Goal: Information Seeking & Learning: Check status

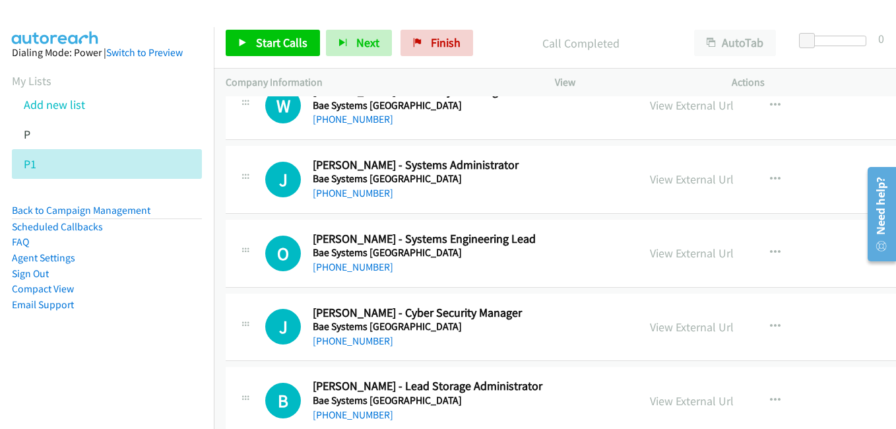
scroll to position [4554, 0]
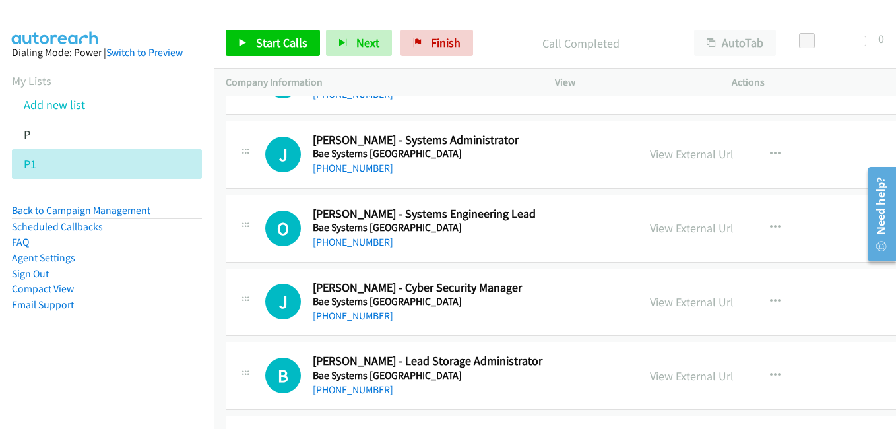
drag, startPoint x: 642, startPoint y: 158, endPoint x: 684, endPoint y: 257, distance: 108.2
click at [650, 158] on link "View External Url" at bounding box center [692, 154] width 84 height 15
click at [650, 224] on link "View External Url" at bounding box center [692, 227] width 84 height 15
click at [650, 307] on link "View External Url" at bounding box center [692, 301] width 84 height 15
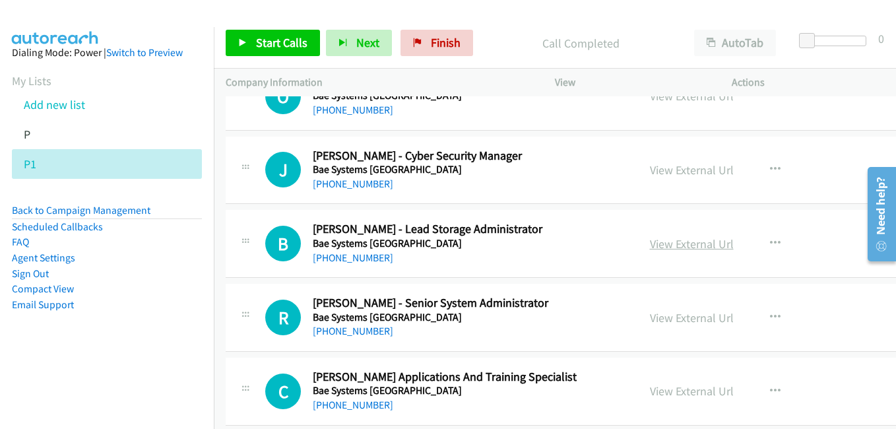
drag, startPoint x: 651, startPoint y: 251, endPoint x: 640, endPoint y: 240, distance: 15.4
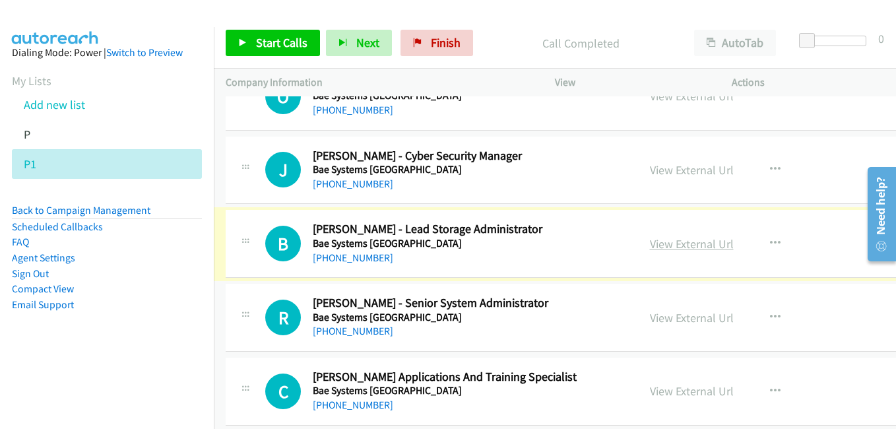
click at [650, 246] on link "View External Url" at bounding box center [692, 243] width 84 height 15
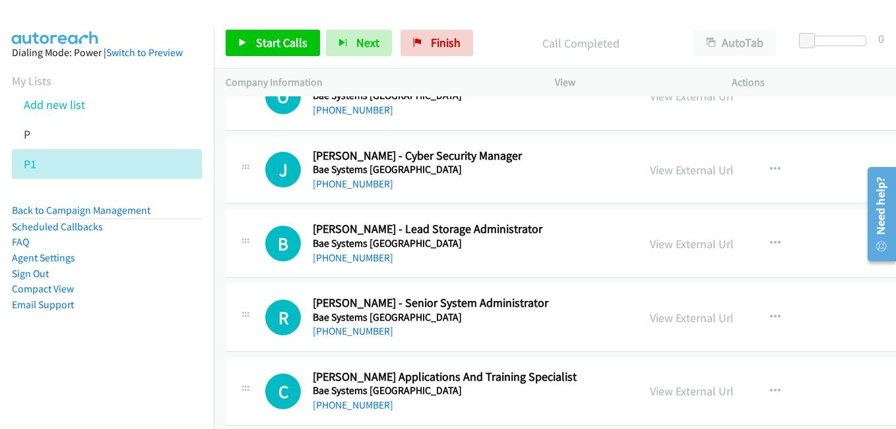
scroll to position [4818, 0]
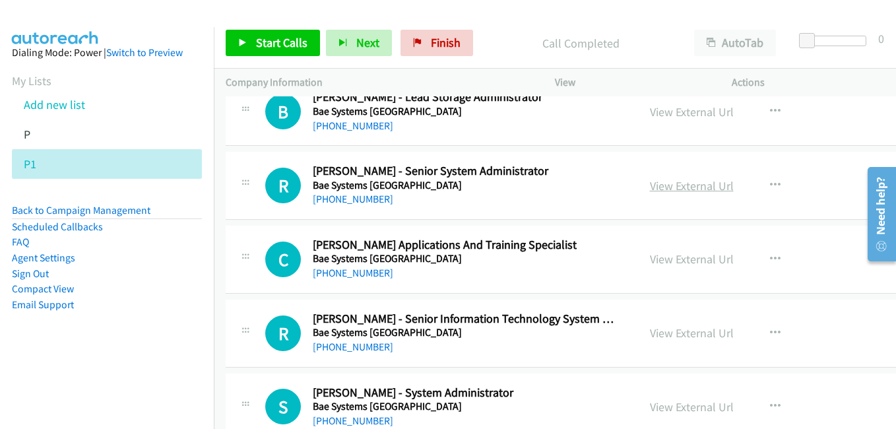
click at [650, 189] on link "View External Url" at bounding box center [692, 185] width 84 height 15
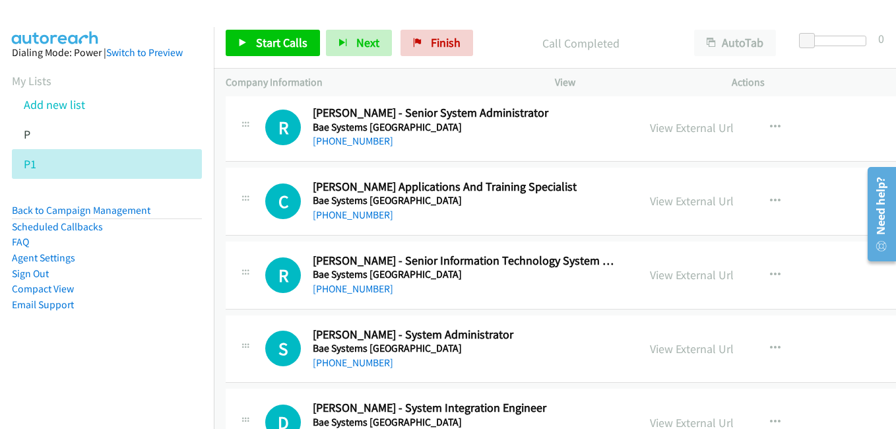
scroll to position [4884, 0]
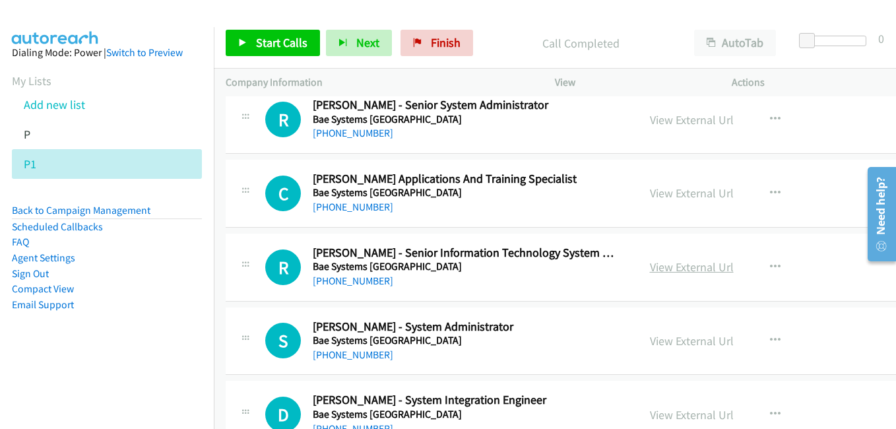
click at [659, 263] on link "View External Url" at bounding box center [692, 266] width 84 height 15
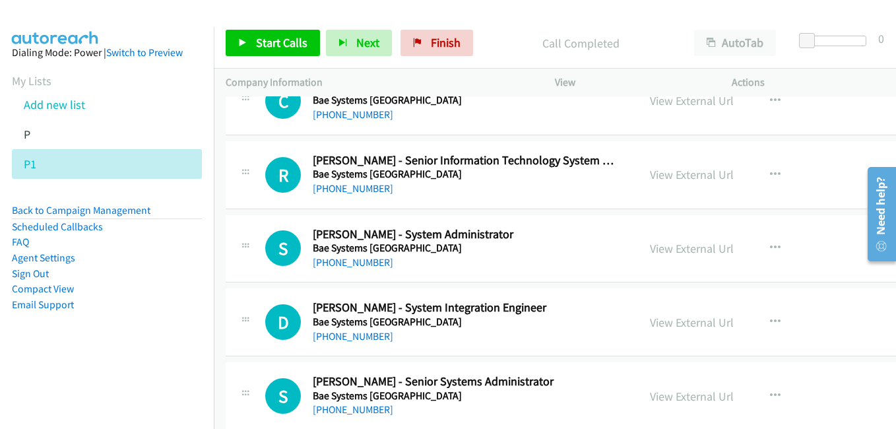
scroll to position [5016, 0]
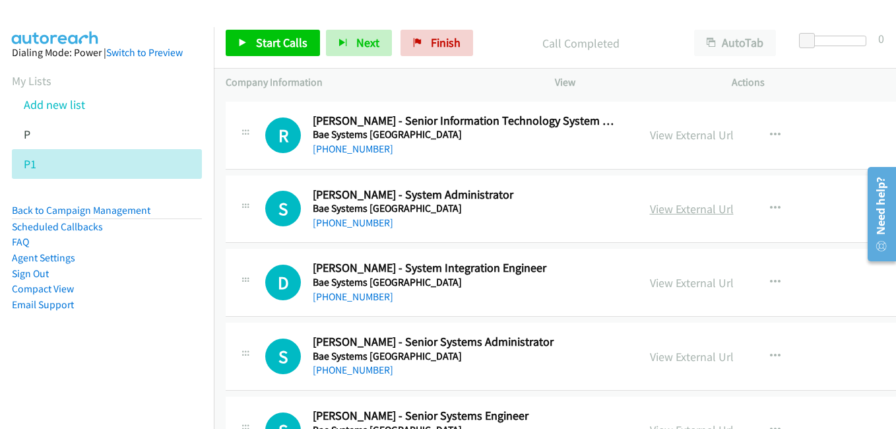
click at [662, 213] on link "View External Url" at bounding box center [692, 208] width 84 height 15
click at [650, 280] on link "View External Url" at bounding box center [692, 282] width 84 height 15
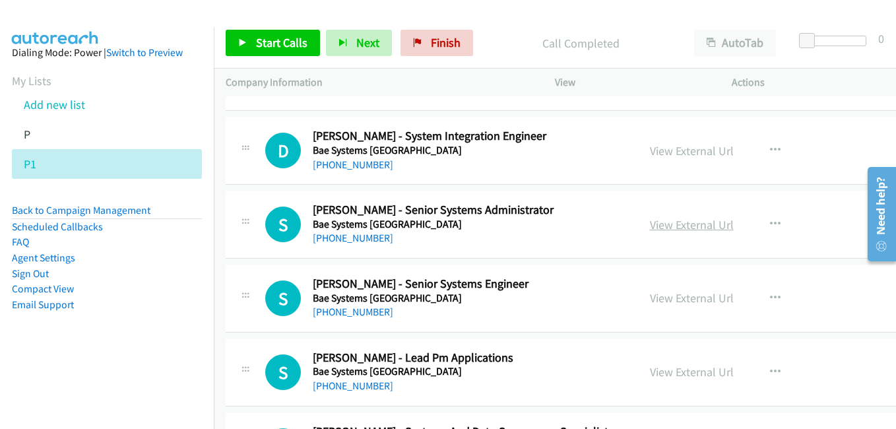
click at [663, 224] on link "View External Url" at bounding box center [692, 224] width 84 height 15
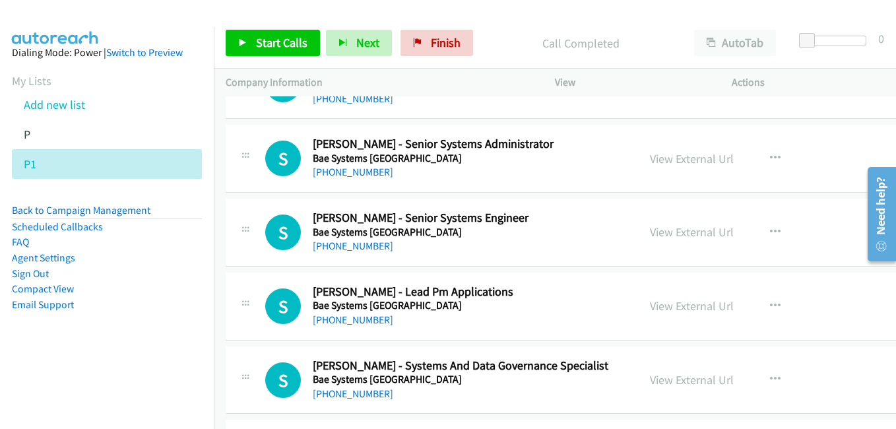
drag, startPoint x: 648, startPoint y: 226, endPoint x: 634, endPoint y: 221, distance: 14.8
click at [650, 226] on link "View External Url" at bounding box center [692, 231] width 84 height 15
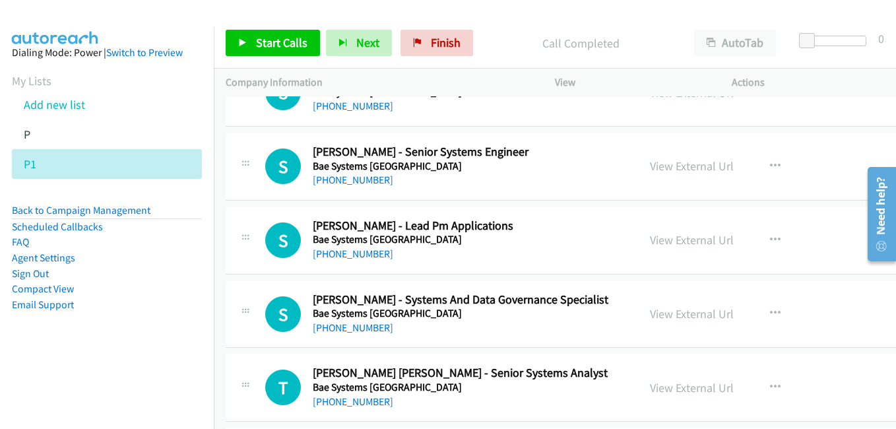
scroll to position [5346, 0]
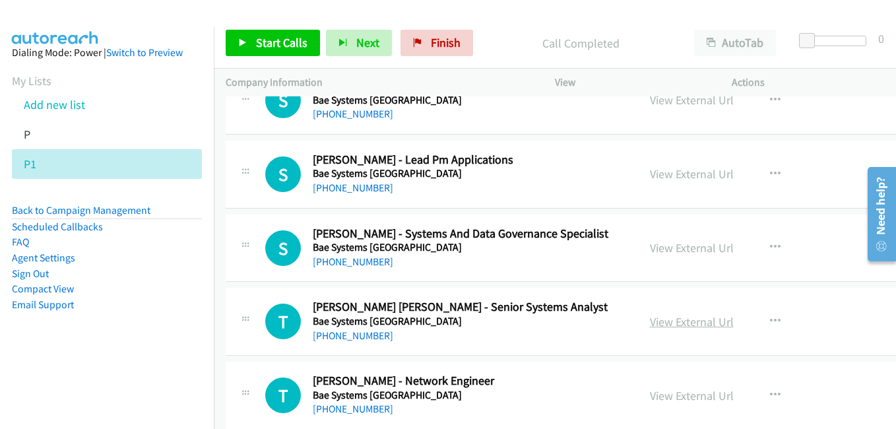
click at [669, 317] on link "View External Url" at bounding box center [692, 321] width 84 height 15
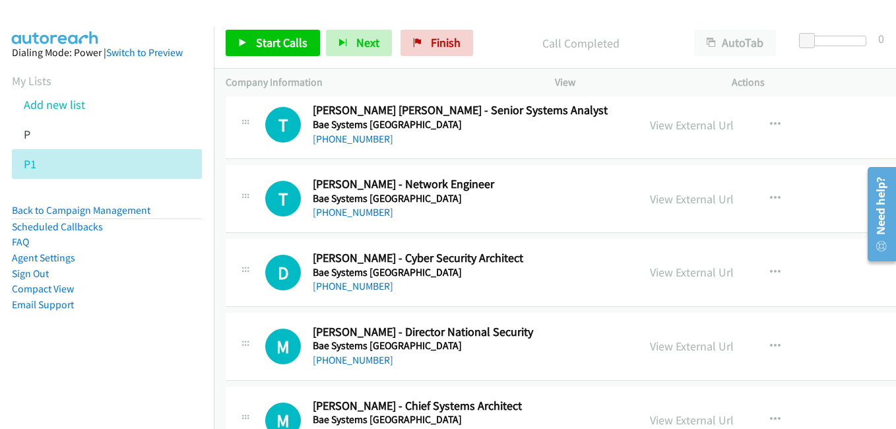
scroll to position [5544, 0]
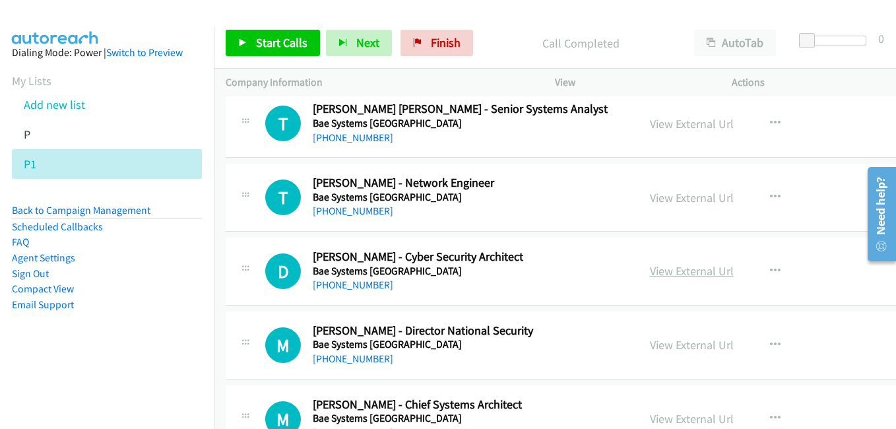
drag, startPoint x: 655, startPoint y: 272, endPoint x: 622, endPoint y: 258, distance: 35.8
click at [655, 272] on link "View External Url" at bounding box center [692, 270] width 84 height 15
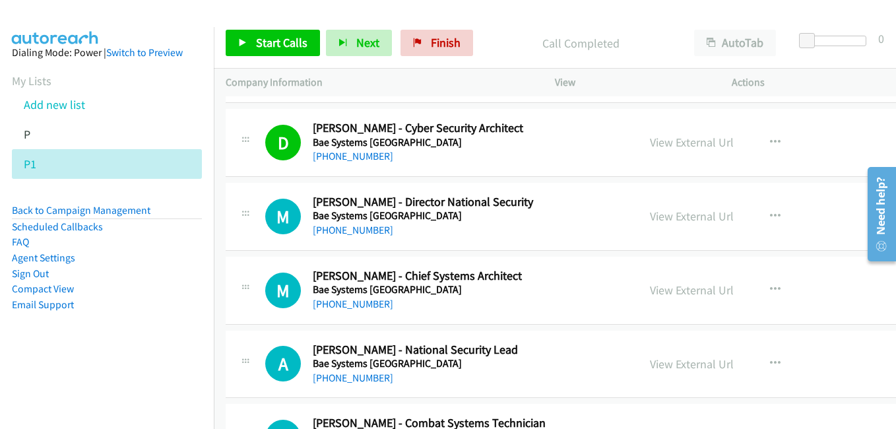
scroll to position [5676, 0]
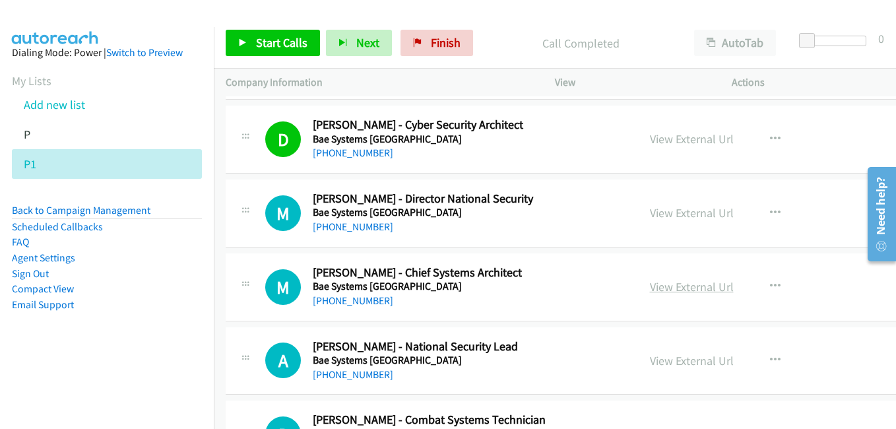
click at [650, 289] on link "View External Url" at bounding box center [692, 286] width 84 height 15
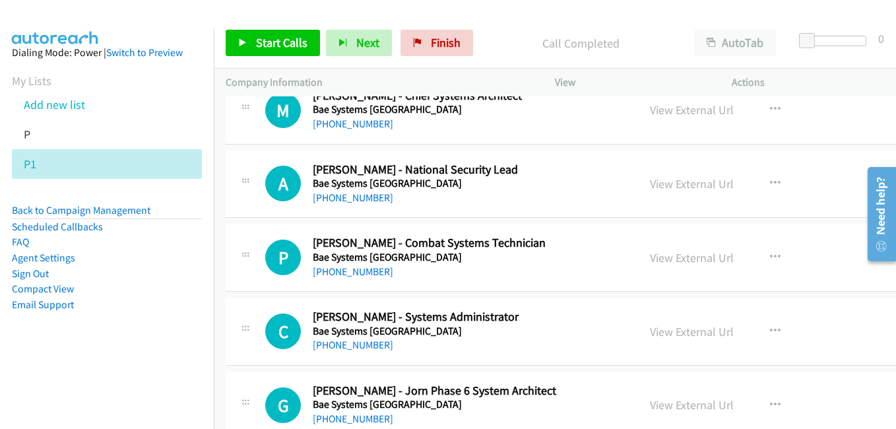
scroll to position [5874, 0]
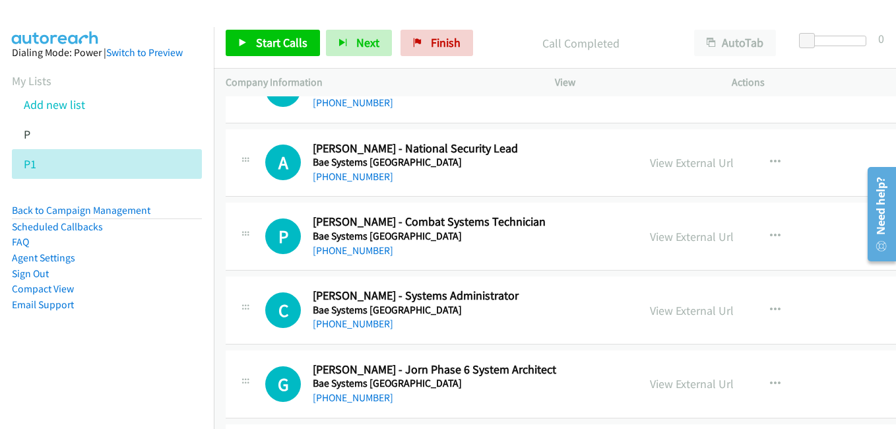
click at [664, 240] on link "View External Url" at bounding box center [692, 236] width 84 height 15
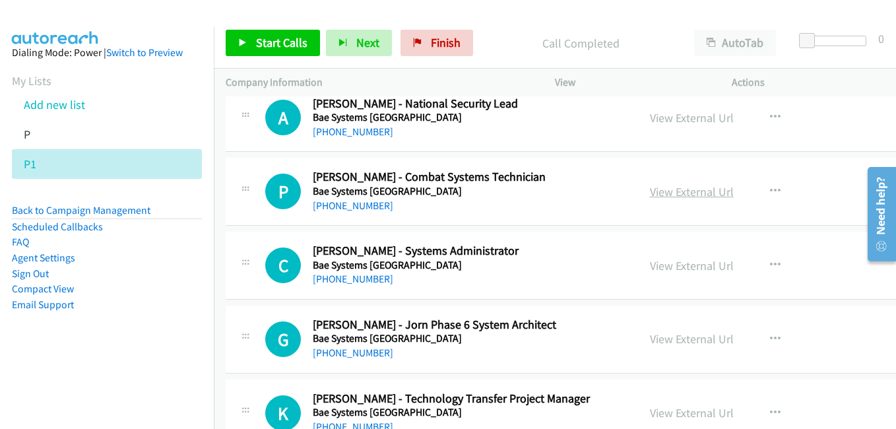
scroll to position [5940, 0]
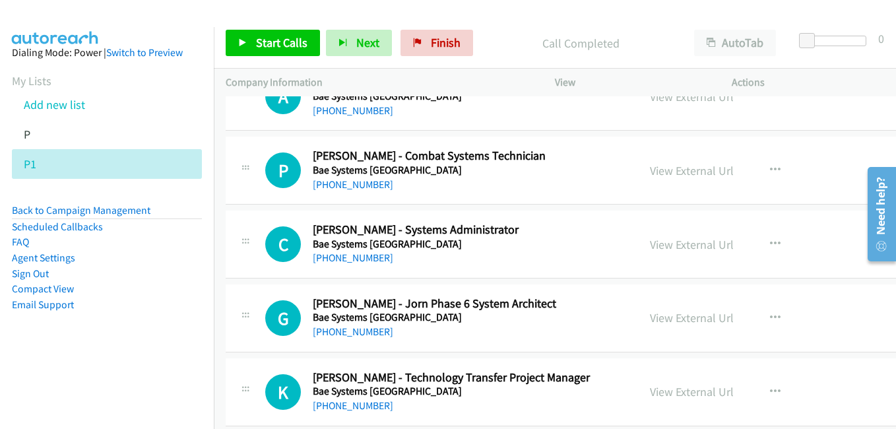
drag, startPoint x: 642, startPoint y: 248, endPoint x: 591, endPoint y: 235, distance: 52.5
click at [650, 248] on link "View External Url" at bounding box center [692, 244] width 84 height 15
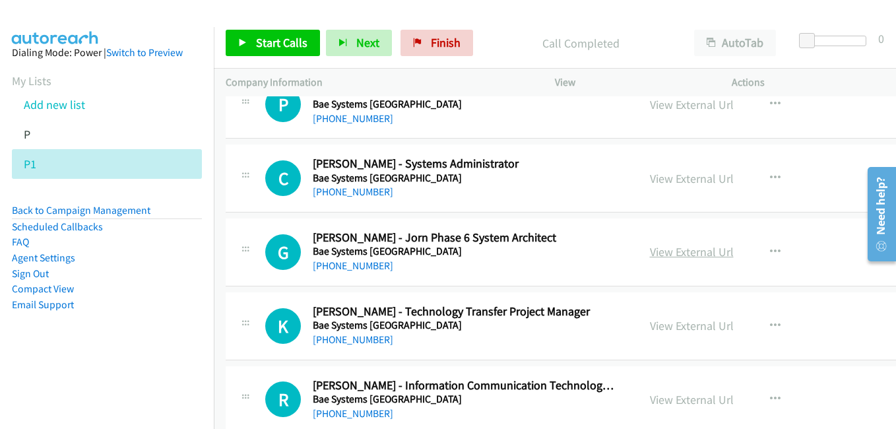
click at [653, 250] on link "View External Url" at bounding box center [692, 251] width 84 height 15
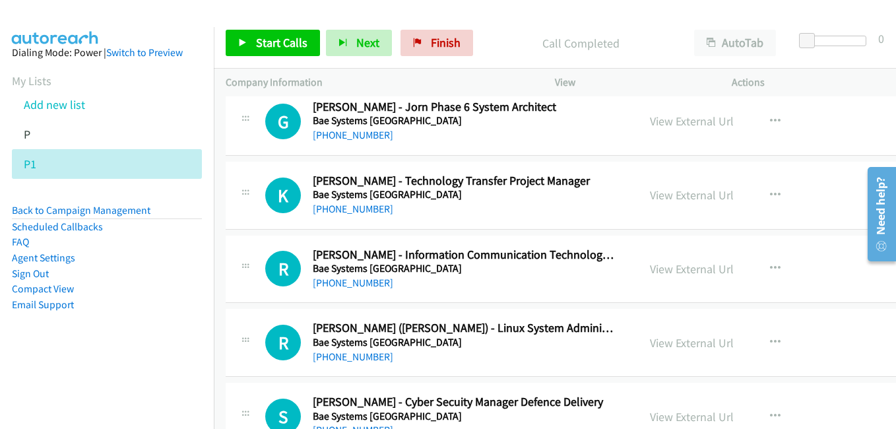
scroll to position [6138, 0]
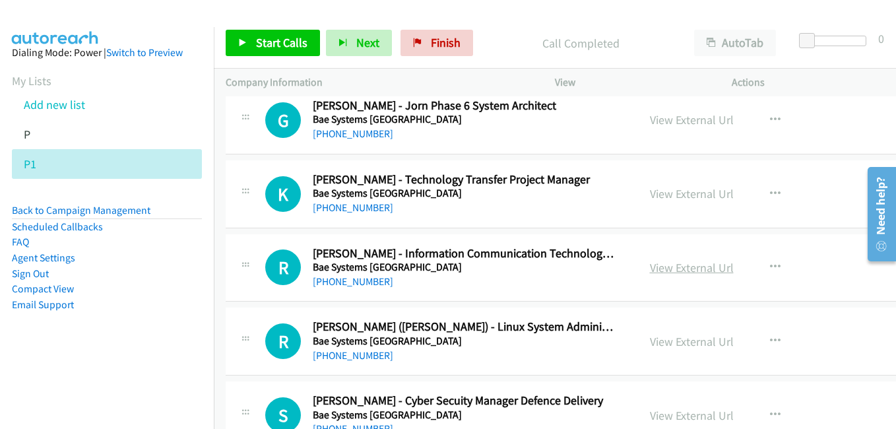
click at [651, 270] on link "View External Url" at bounding box center [692, 267] width 84 height 15
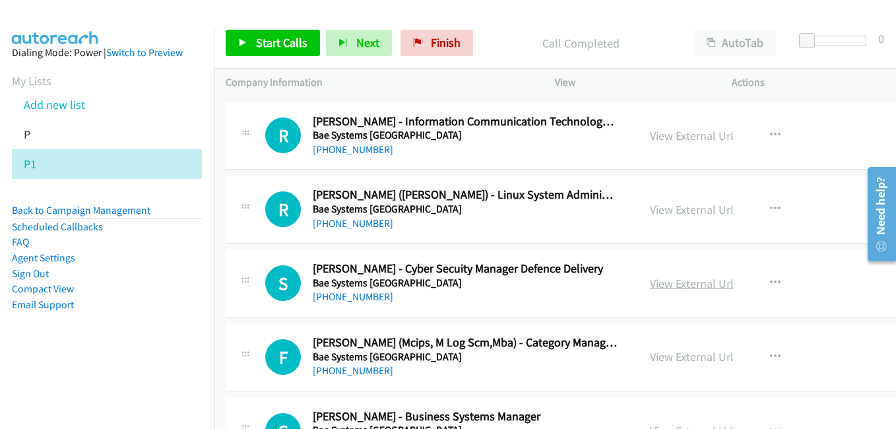
scroll to position [6336, 0]
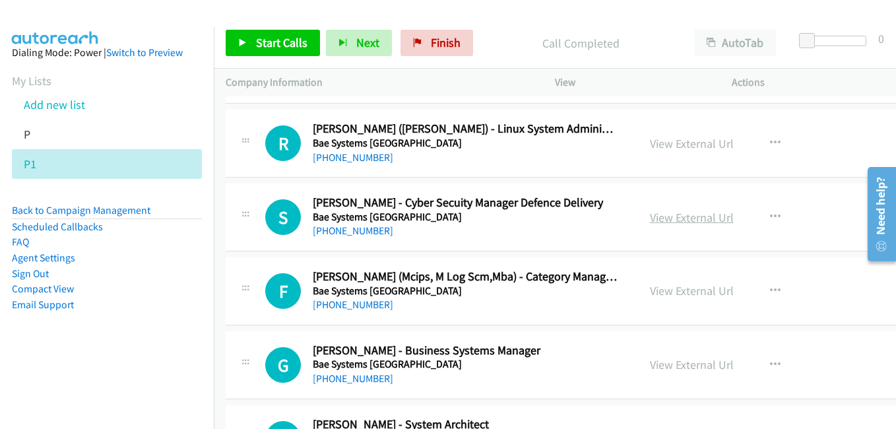
drag, startPoint x: 645, startPoint y: 218, endPoint x: 638, endPoint y: 218, distance: 7.9
click at [650, 218] on link "View External Url" at bounding box center [692, 217] width 84 height 15
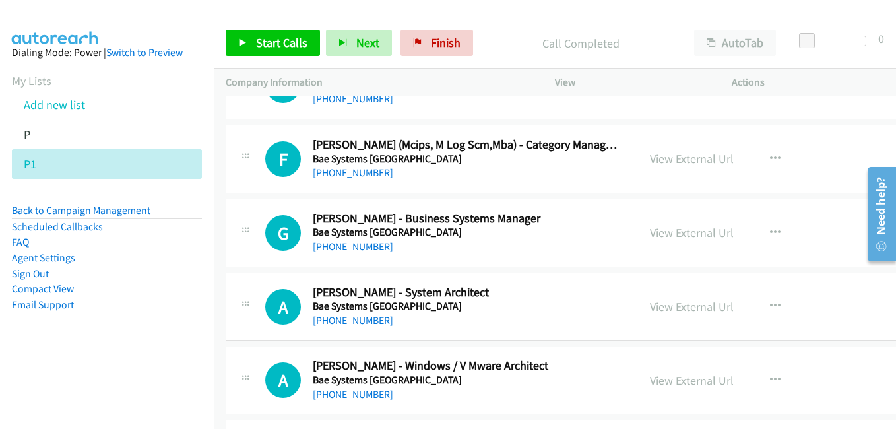
scroll to position [6534, 0]
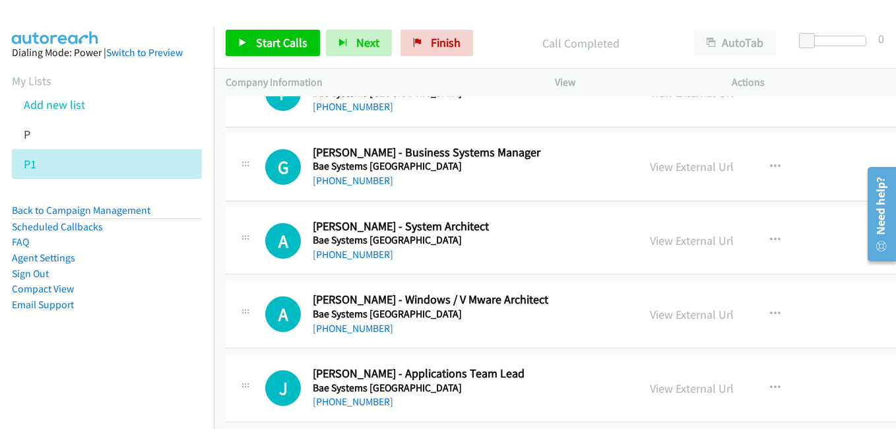
drag, startPoint x: 649, startPoint y: 240, endPoint x: 485, endPoint y: 191, distance: 170.8
click at [650, 240] on link "View External Url" at bounding box center [692, 240] width 84 height 15
